Goal: Task Accomplishment & Management: Use online tool/utility

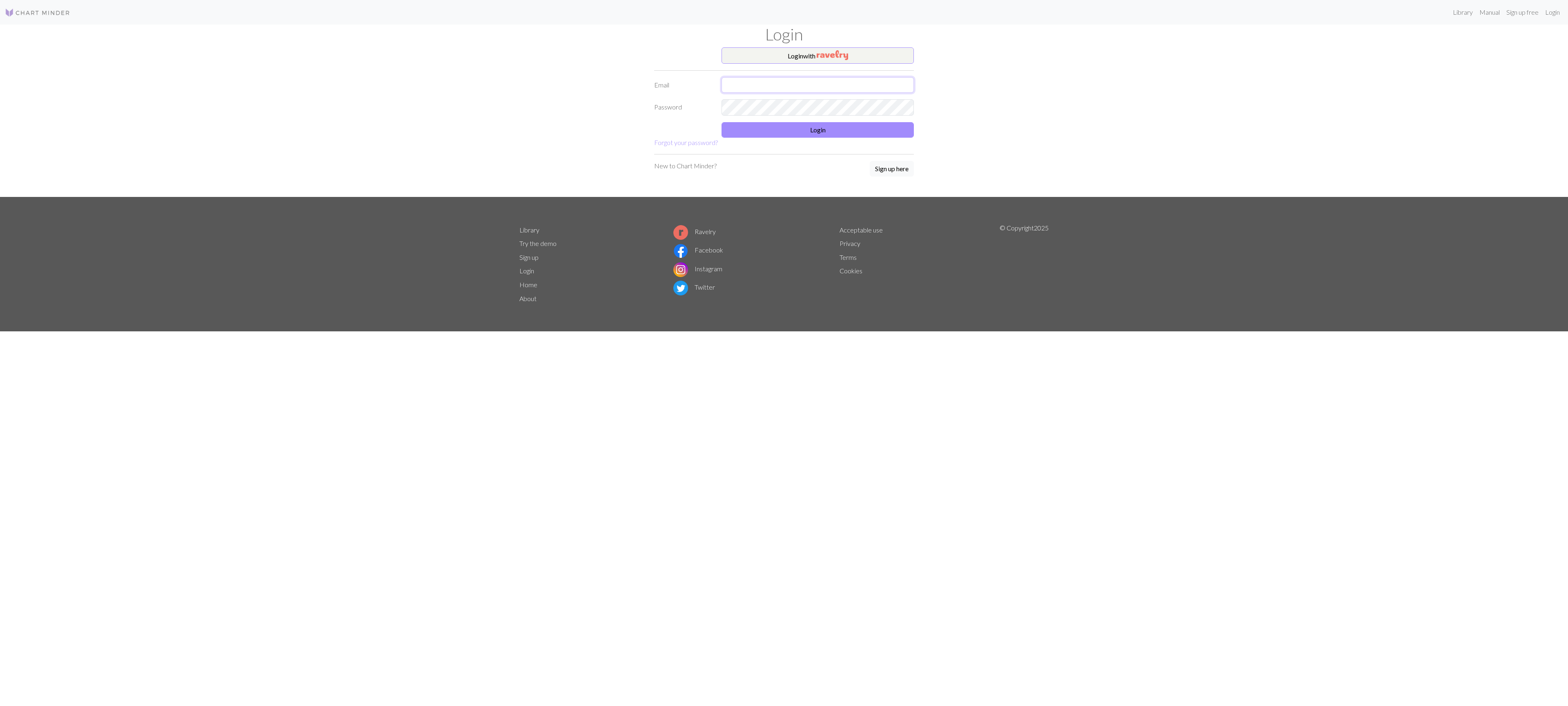
type input "[EMAIL_ADDRESS][DOMAIN_NAME]"
click at [795, 138] on div "Login" at bounding box center [817, 130] width 202 height 15
click at [797, 136] on button "Login" at bounding box center [817, 130] width 192 height 15
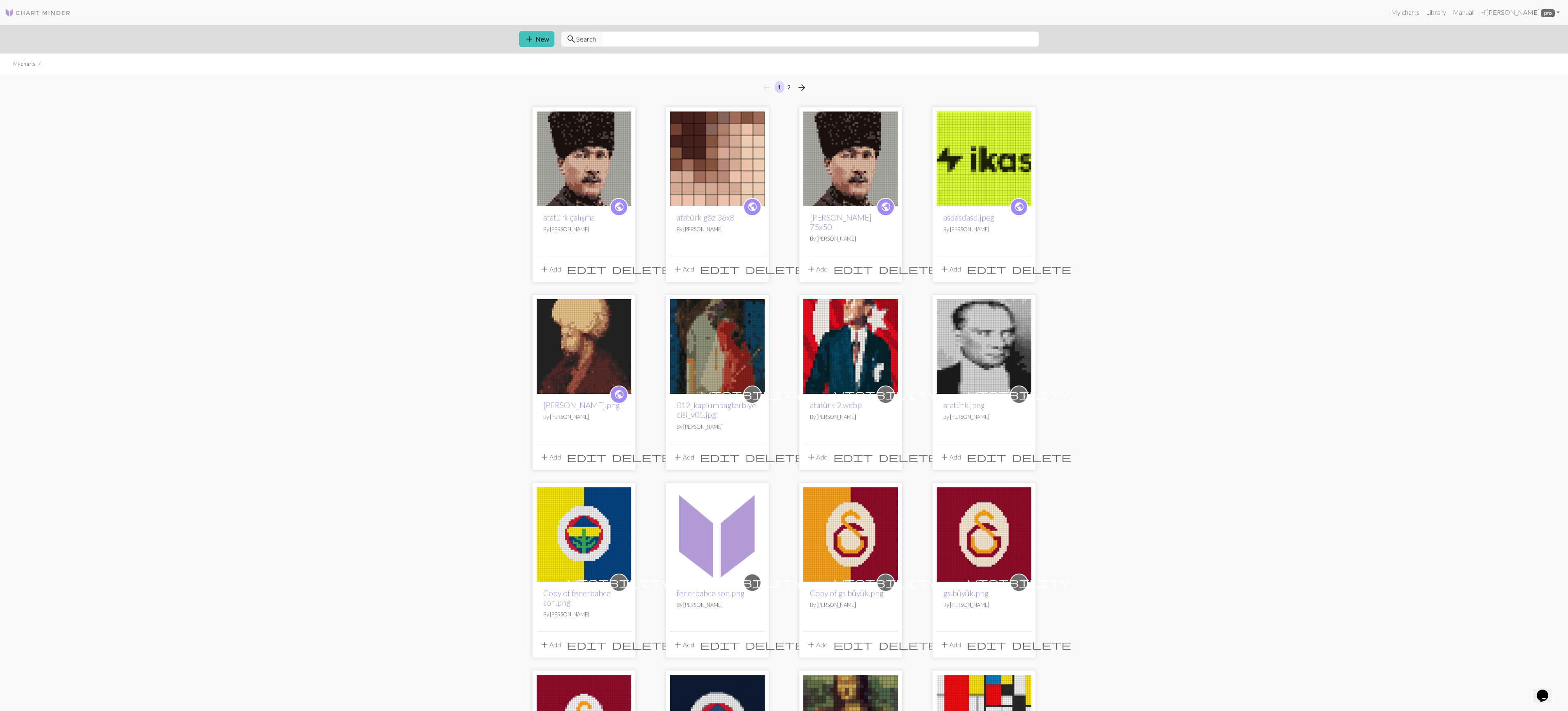
click at [607, 141] on img at bounding box center [584, 158] width 95 height 95
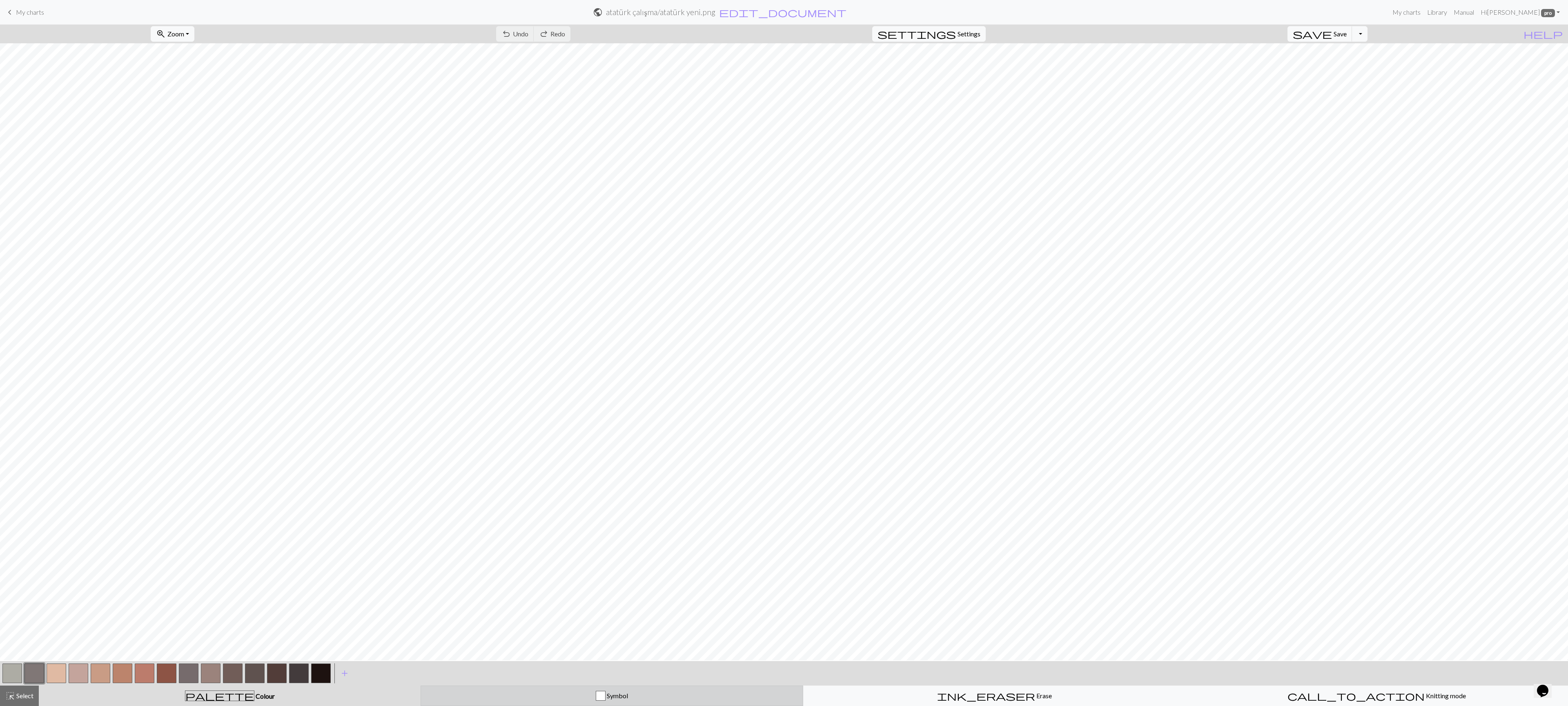
click at [559, 696] on div "Symbol" at bounding box center [611, 696] width 372 height 10
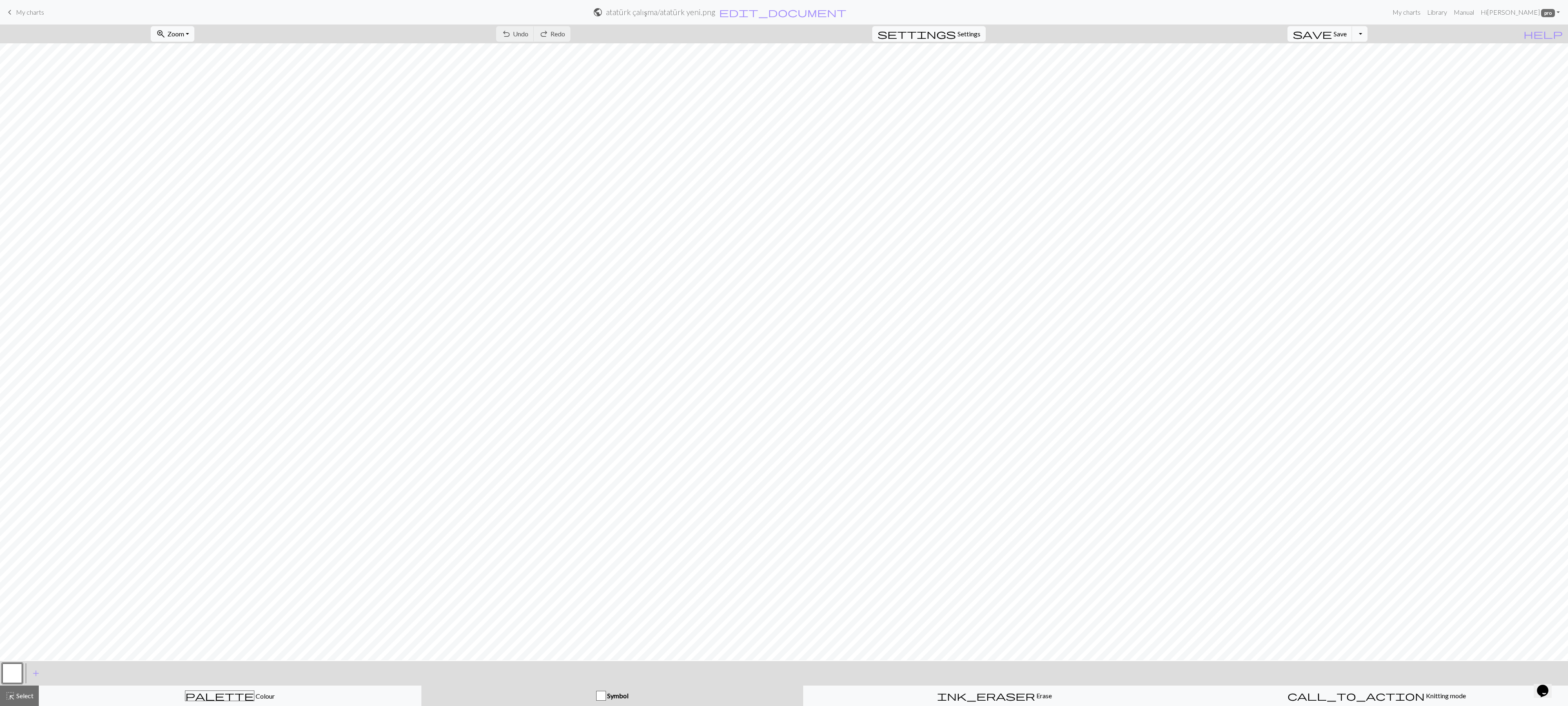
click at [564, 696] on div "Symbol" at bounding box center [612, 696] width 372 height 10
click at [609, 703] on button "Symbol" at bounding box center [613, 696] width 382 height 21
click at [19, 671] on button "button" at bounding box center [12, 673] width 19 height 19
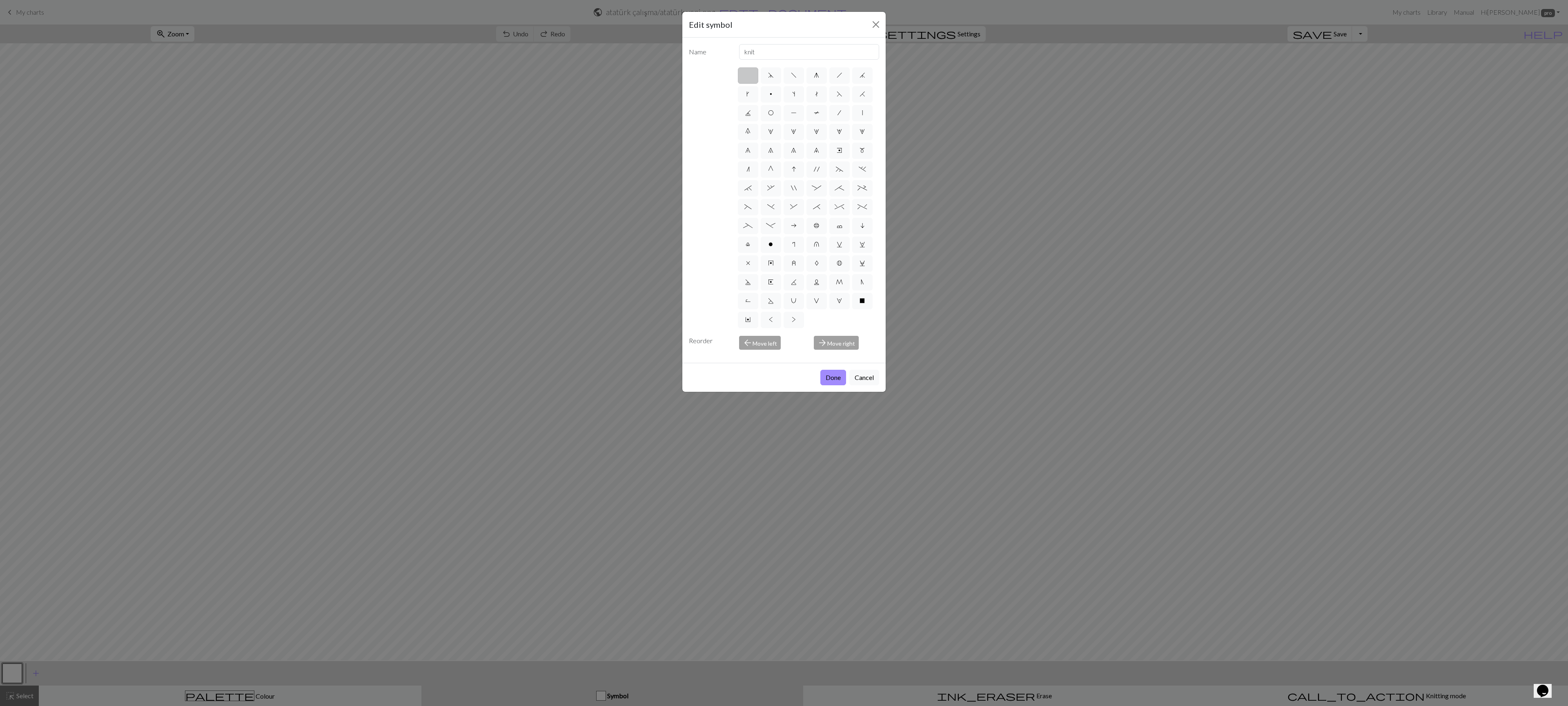
click at [837, 347] on div "arrow_forward Move right" at bounding box center [846, 343] width 75 height 14
click at [758, 349] on div "arrow_back Move left" at bounding box center [771, 343] width 75 height 14
click at [757, 343] on div "arrow_back Move left" at bounding box center [771, 343] width 75 height 14
click at [703, 341] on div "Reorder" at bounding box center [709, 343] width 50 height 14
click at [862, 383] on button "Cancel" at bounding box center [864, 377] width 30 height 15
